Goal: Information Seeking & Learning: Learn about a topic

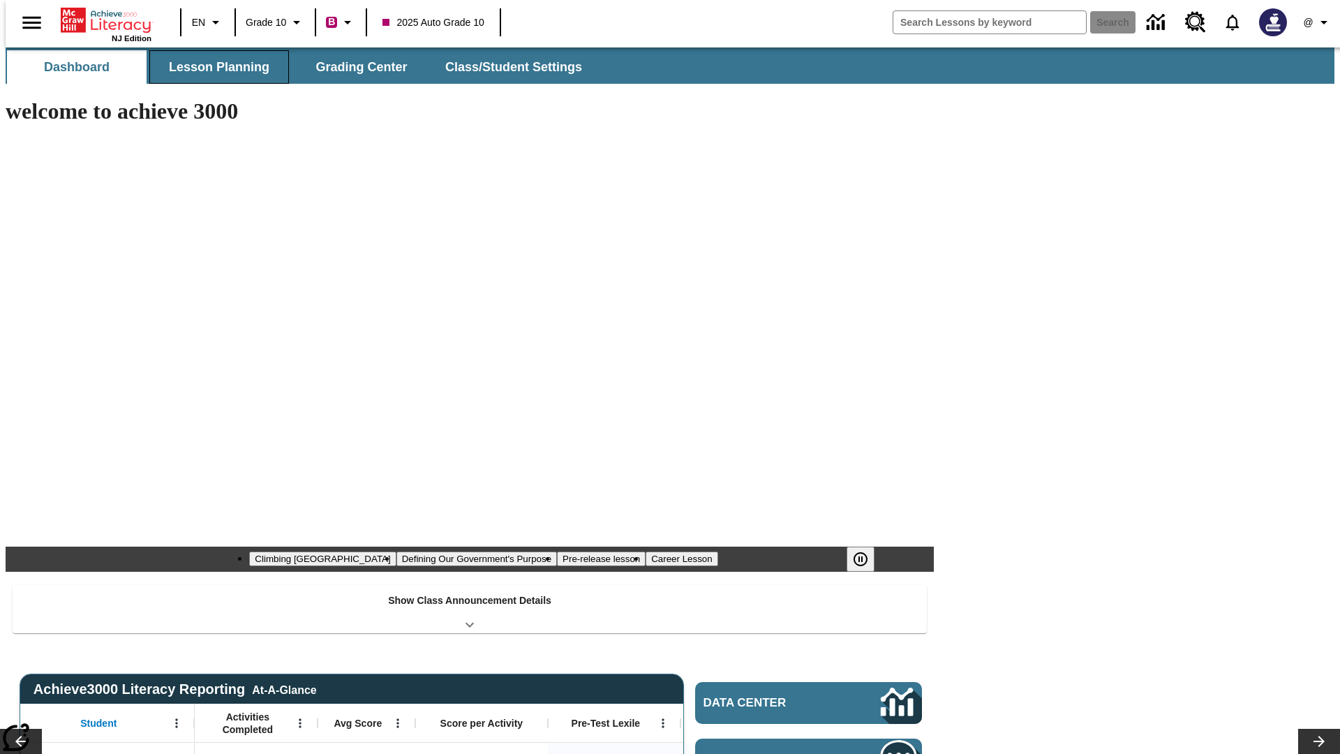
click at [214, 67] on button "Lesson Planning" at bounding box center [219, 67] width 140 height 34
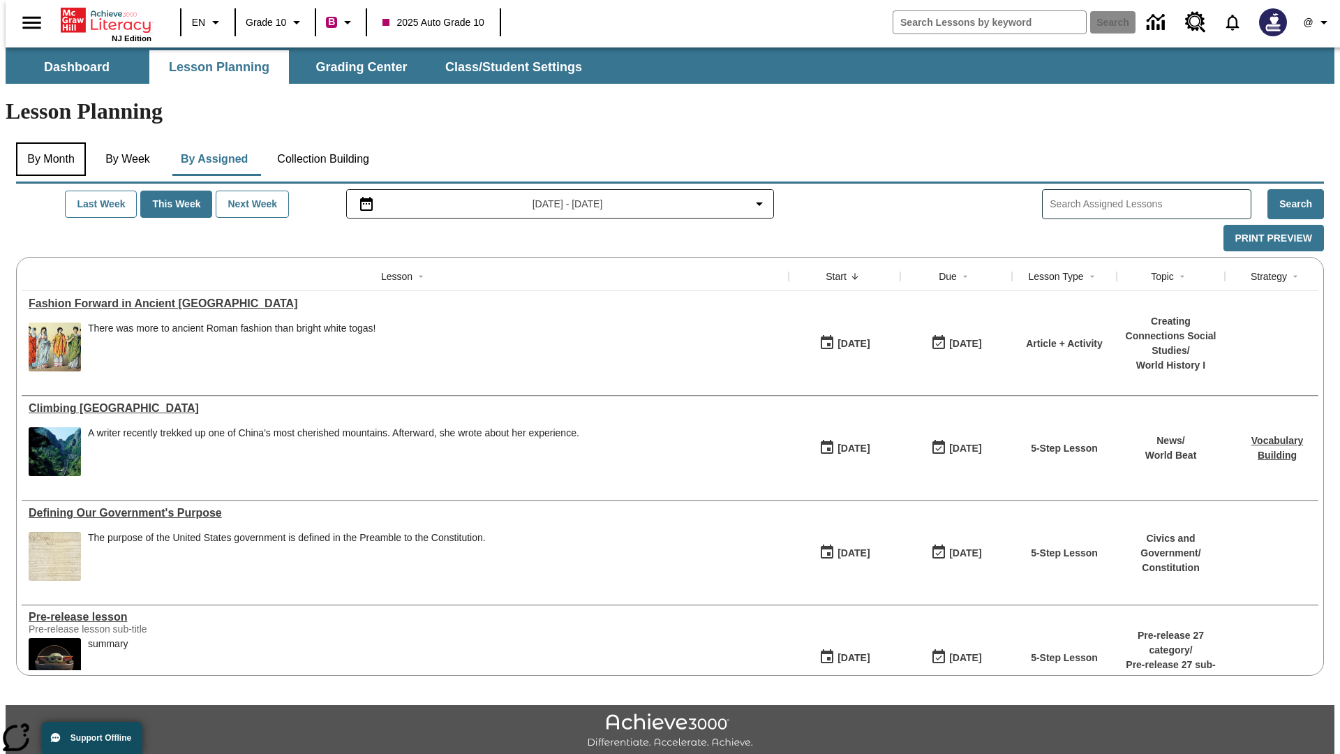
click at [47, 142] on button "By Month" at bounding box center [51, 159] width 70 height 34
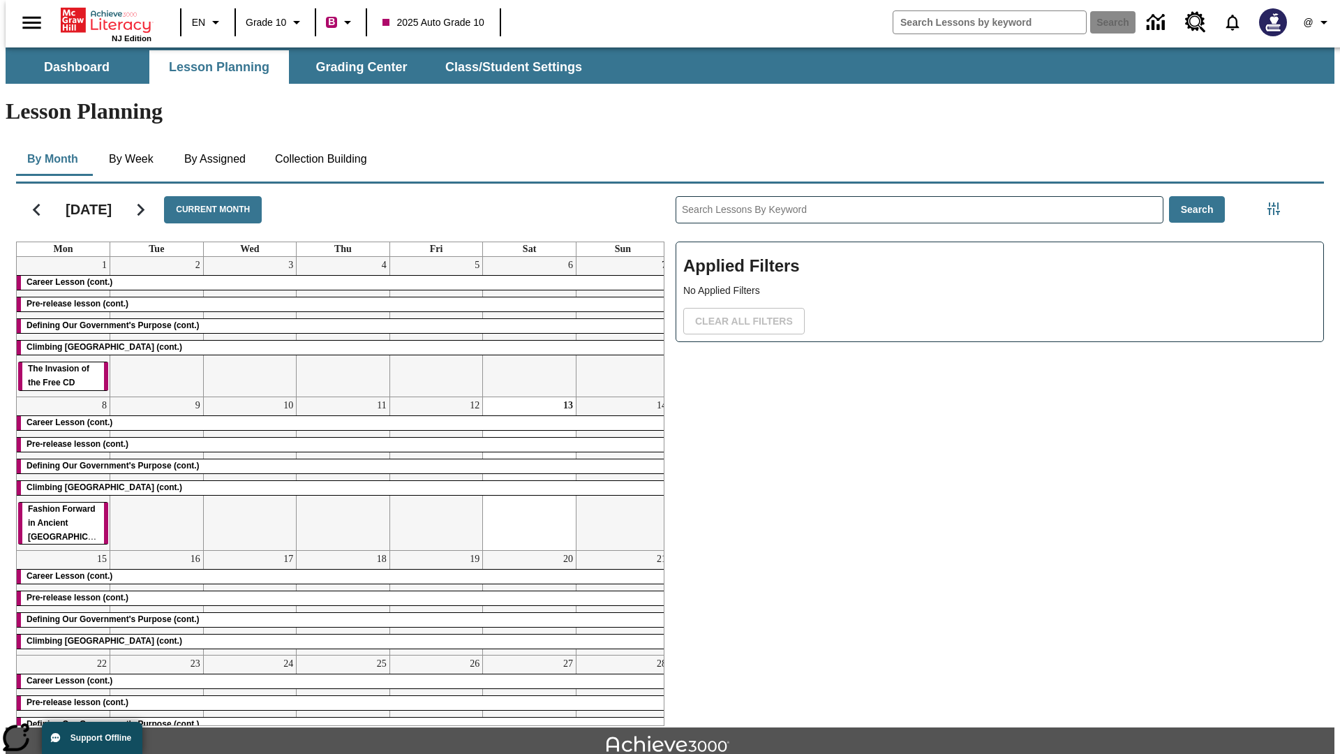
click at [337, 276] on div "Career Lesson (cont.)" at bounding box center [343, 283] width 653 height 14
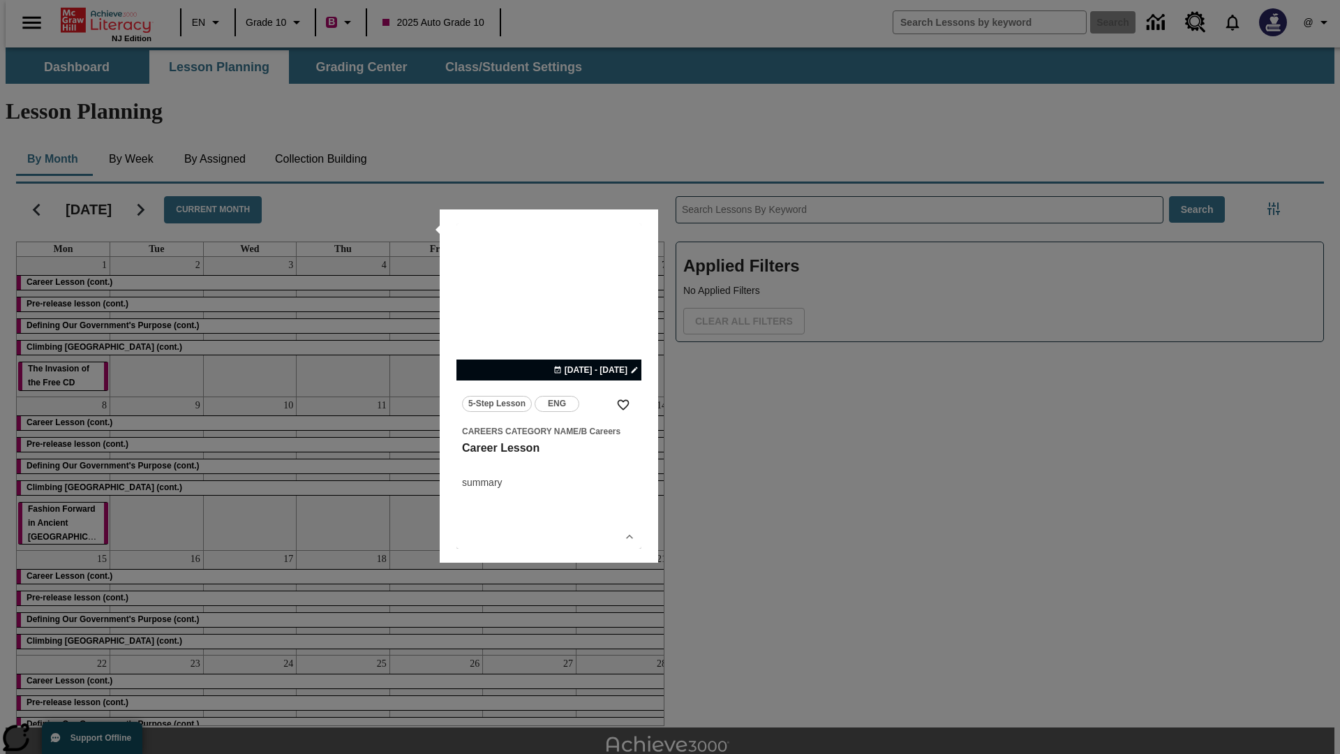
scroll to position [31, 0]
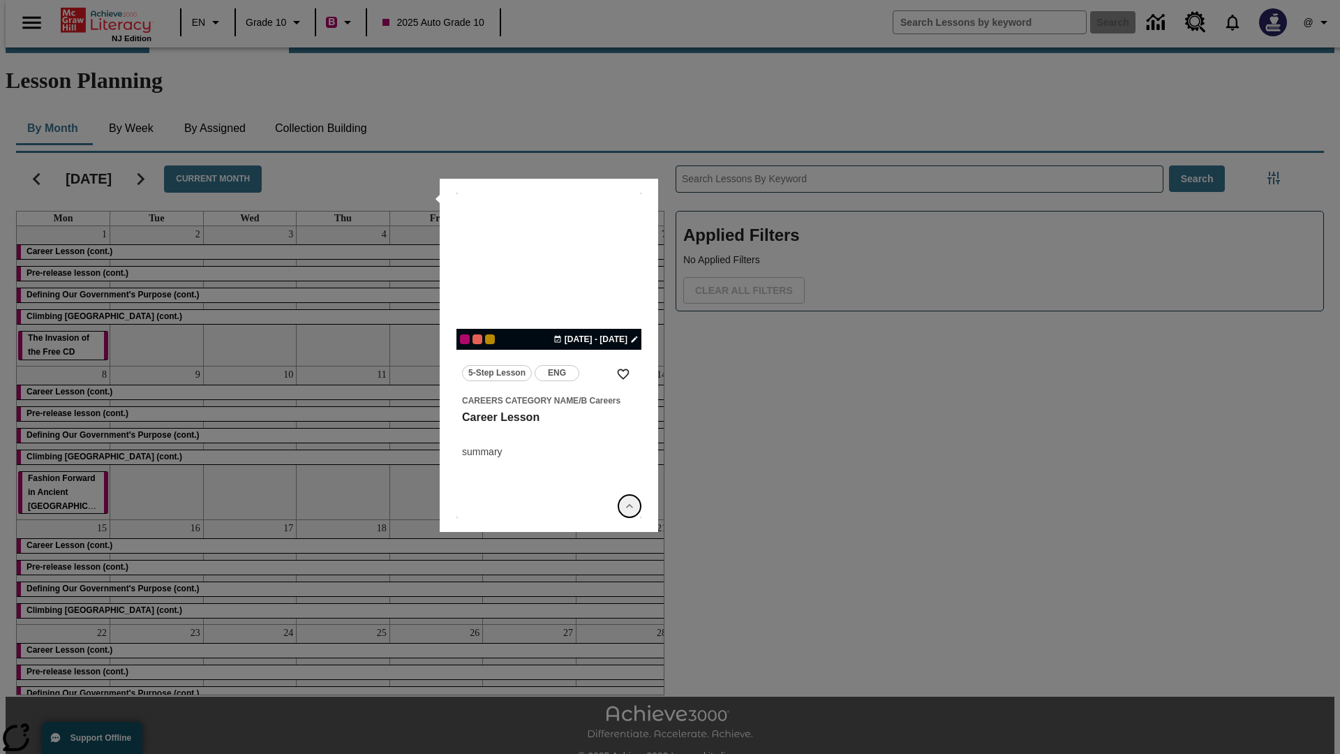
click at [630, 506] on icon "Show Details" at bounding box center [630, 506] width 14 height 14
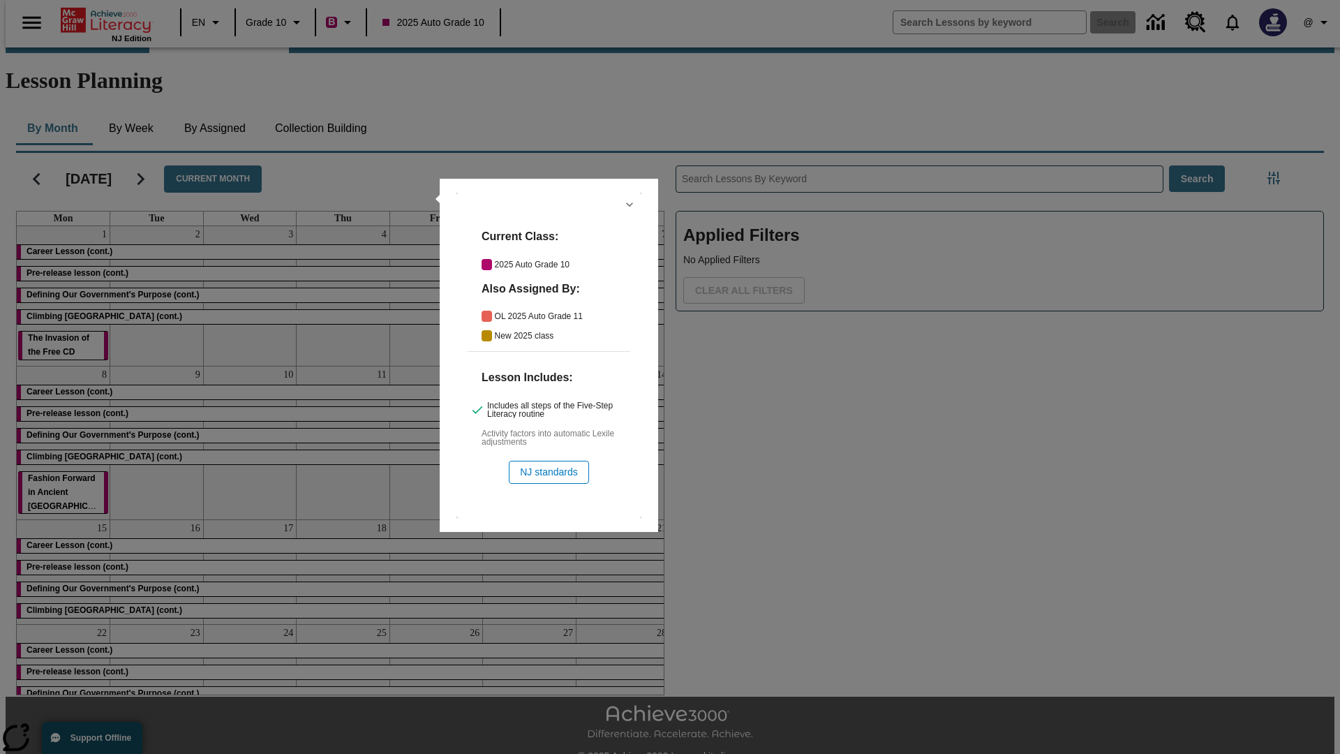
click at [630, 205] on icon "Hide Details" at bounding box center [630, 205] width 14 height 14
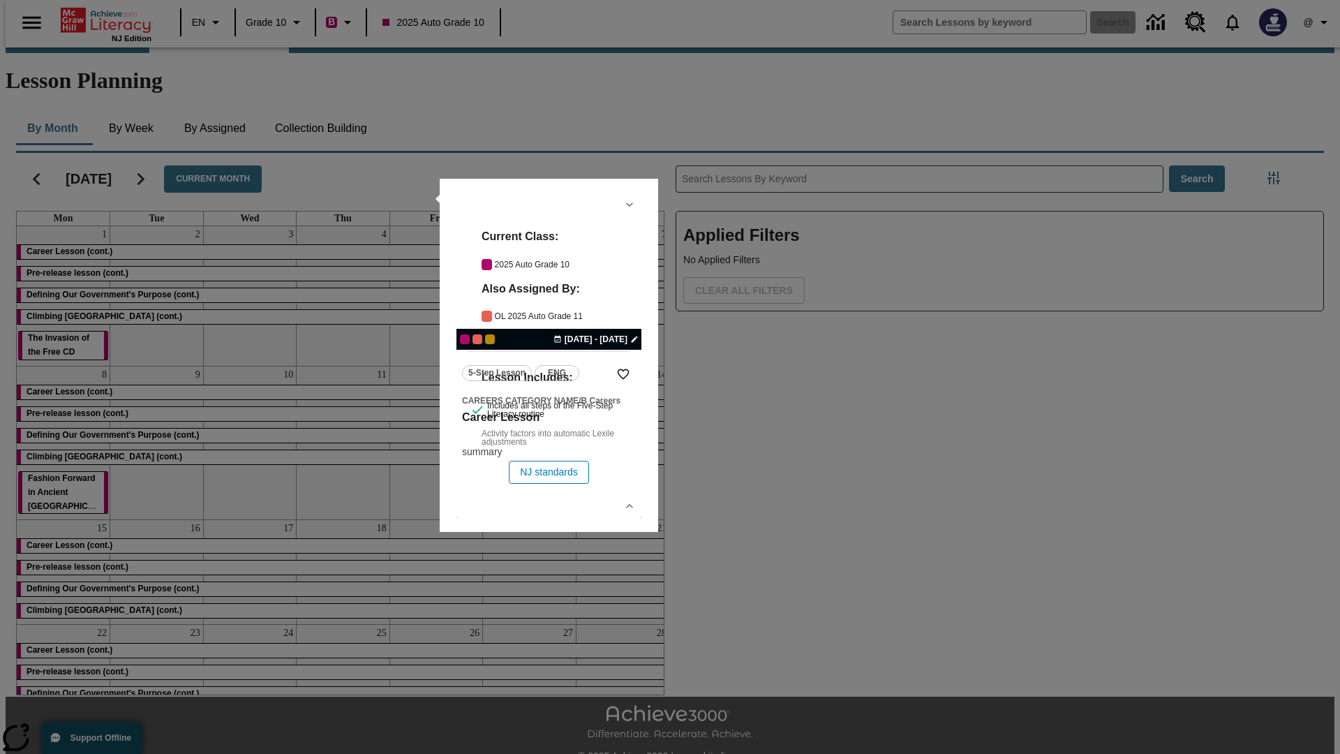
click at [549, 355] on link "lesson details" at bounding box center [549, 355] width 185 height 325
